Goal: Information Seeking & Learning: Learn about a topic

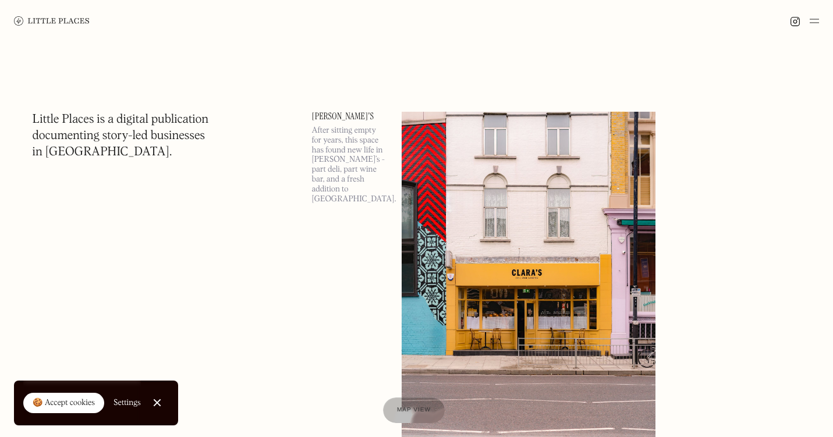
click at [63, 396] on link "🍪 Accept cookies" at bounding box center [63, 403] width 81 height 21
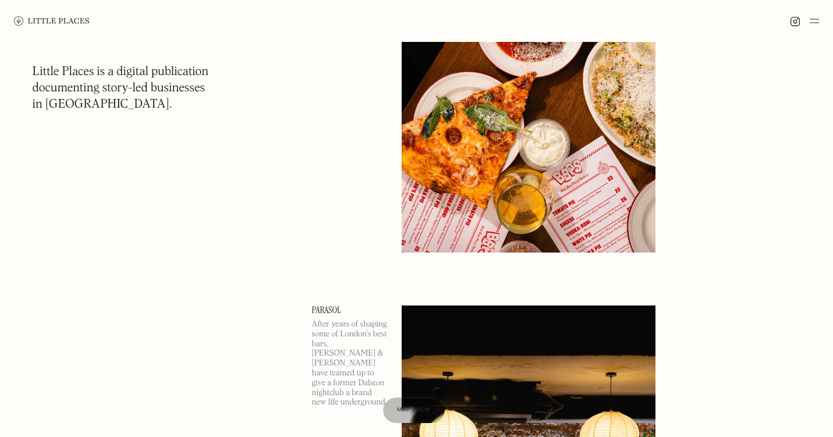
scroll to position [2295, 0]
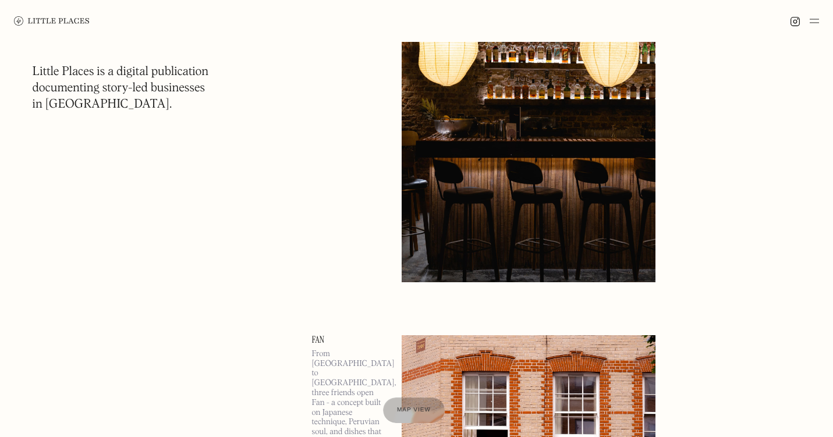
click at [818, 19] on img at bounding box center [814, 21] width 9 height 14
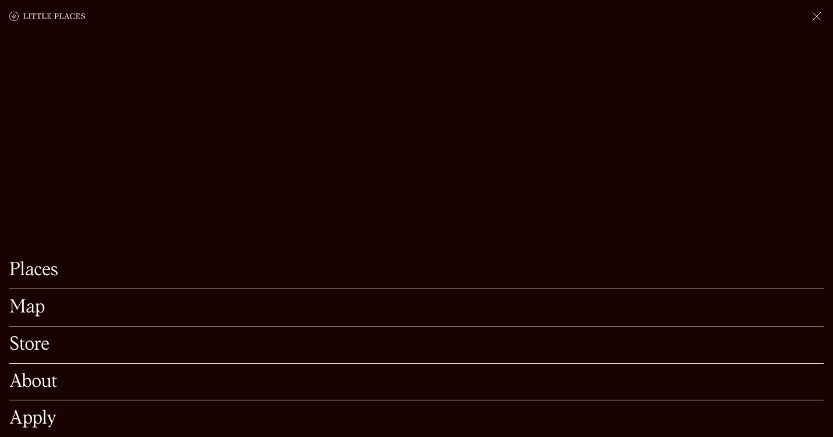
scroll to position [2560, 0]
click at [62, 374] on link "About" at bounding box center [416, 382] width 815 height 18
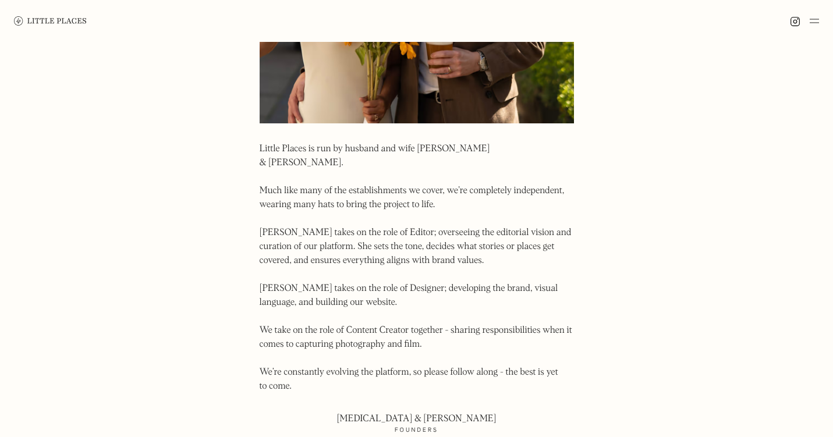
scroll to position [531, 0]
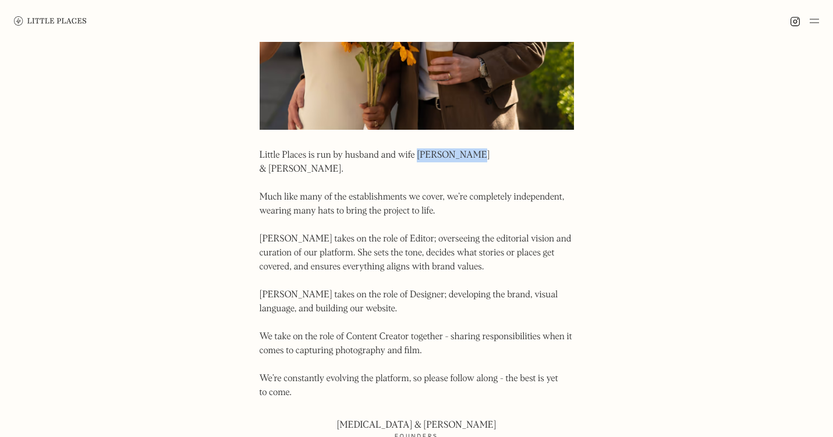
drag, startPoint x: 418, startPoint y: 154, endPoint x: 468, endPoint y: 154, distance: 49.5
click at [468, 154] on p "Little Places is run by husband and wife Kyra & Jason. Much like many of the es…" at bounding box center [417, 275] width 314 height 252
copy p "Kyra & Jason"
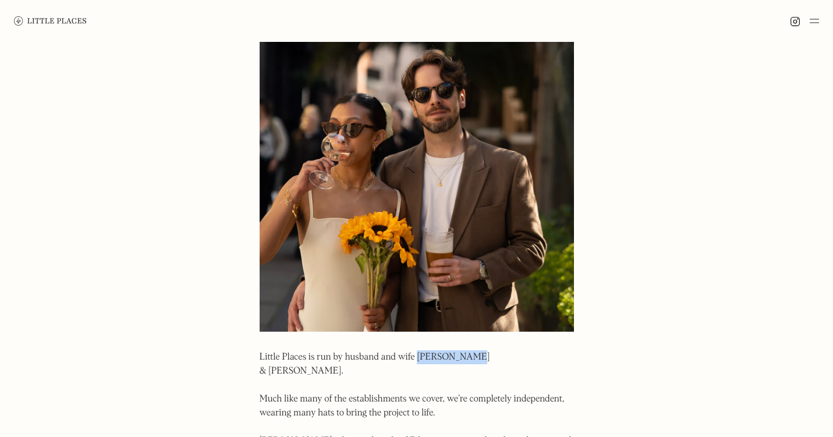
scroll to position [0, 0]
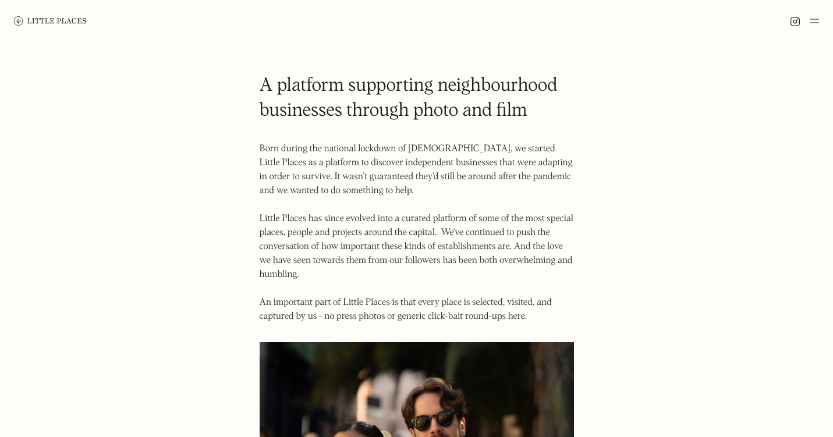
click at [819, 24] on img at bounding box center [814, 21] width 9 height 14
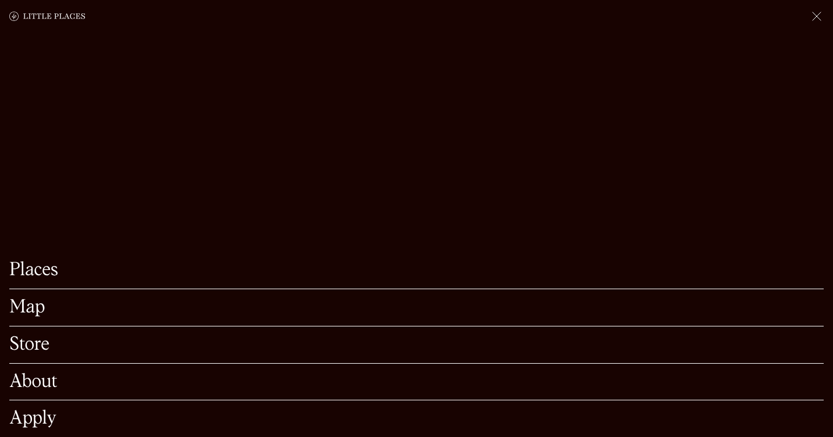
click at [51, 379] on link "About" at bounding box center [416, 382] width 815 height 18
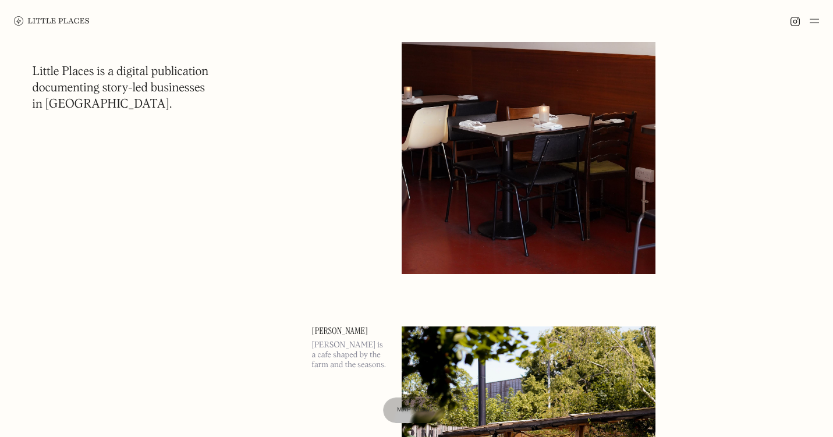
scroll to position [9443, 0]
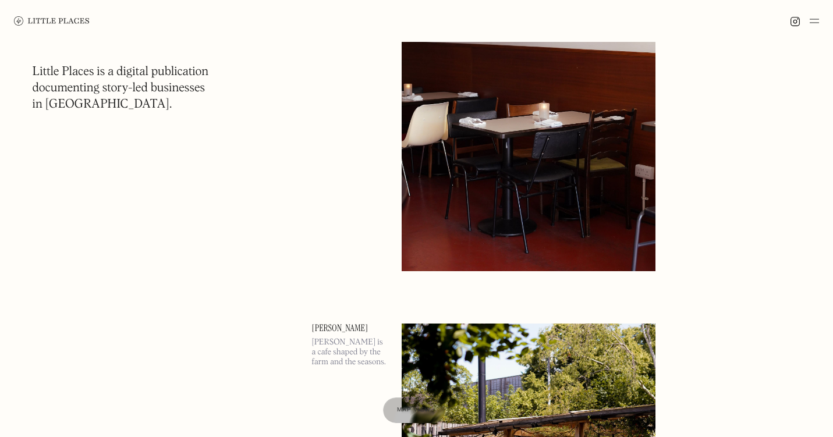
click at [796, 20] on img at bounding box center [795, 21] width 10 height 10
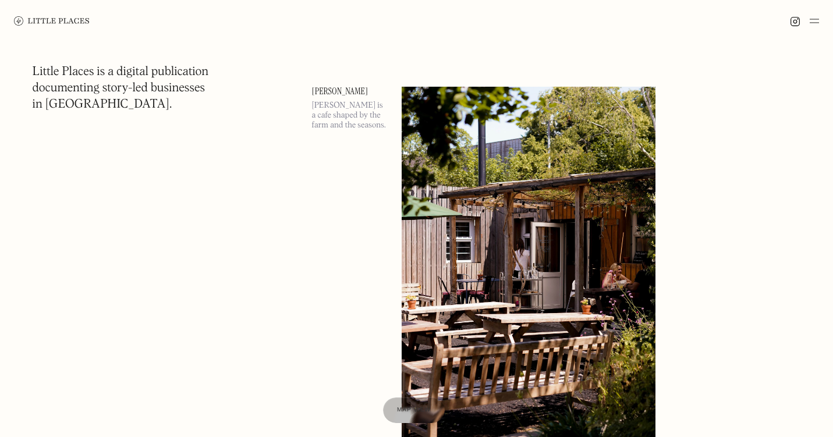
scroll to position [9681, 0]
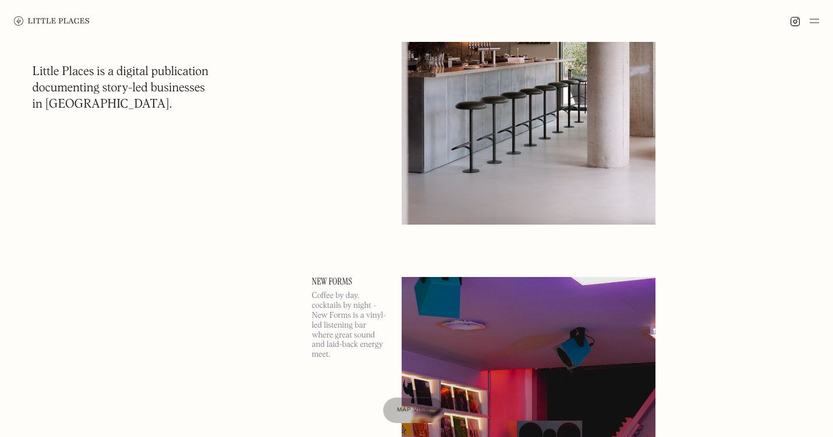
scroll to position [11946, 0]
